Goal: Navigation & Orientation: Find specific page/section

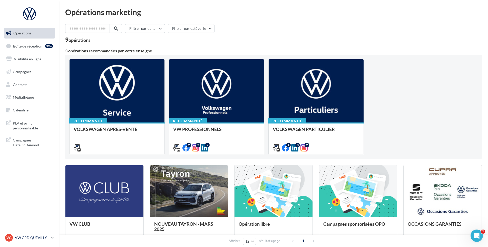
click at [27, 236] on p "VW GRD QUEVILLY" at bounding box center [32, 237] width 34 height 5
click at [33, 52] on ul "Opérations Boîte de réception 99+ Visibilité en ligne Campagnes Contacts Médiat…" at bounding box center [29, 72] width 55 height 92
click at [36, 48] on span "Boîte de réception" at bounding box center [27, 46] width 29 height 4
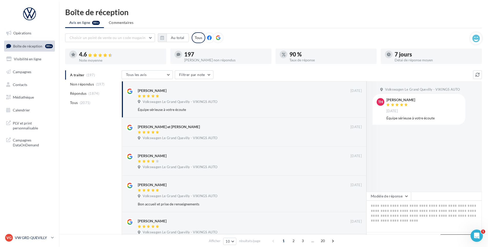
click at [28, 234] on div "VG VW GRD QUEVILLY vw-leg-vau" at bounding box center [27, 238] width 44 height 8
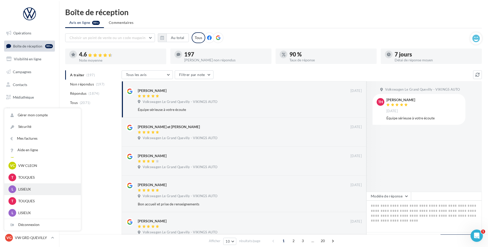
scroll to position [139, 0]
click at [41, 191] on p "VW CLEON" at bounding box center [46, 190] width 56 height 5
